Goal: Transaction & Acquisition: Obtain resource

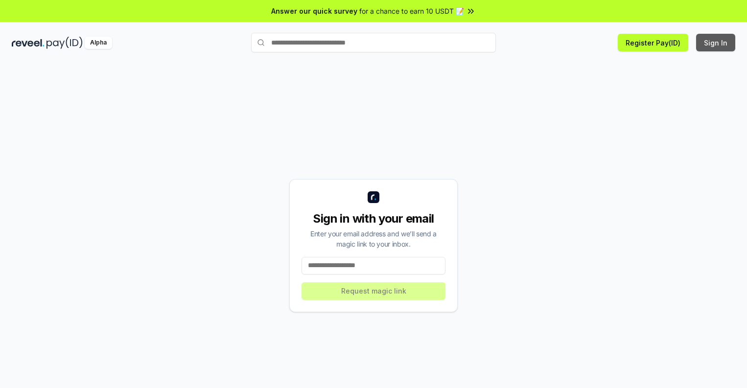
click at [716, 43] on button "Sign In" at bounding box center [715, 43] width 39 height 18
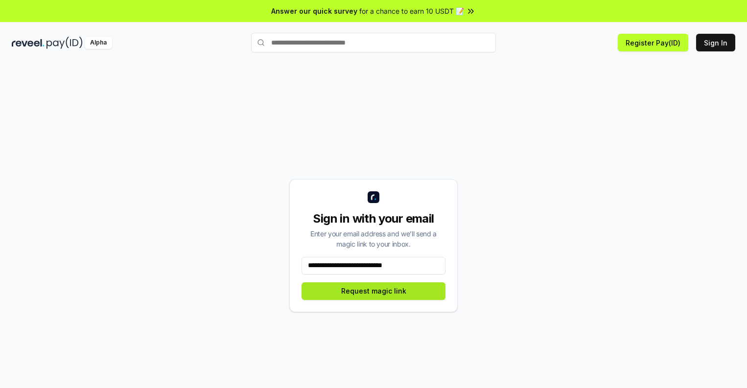
type input "**********"
click at [374, 291] on button "Request magic link" at bounding box center [374, 292] width 144 height 18
